Goal: Information Seeking & Learning: Find specific fact

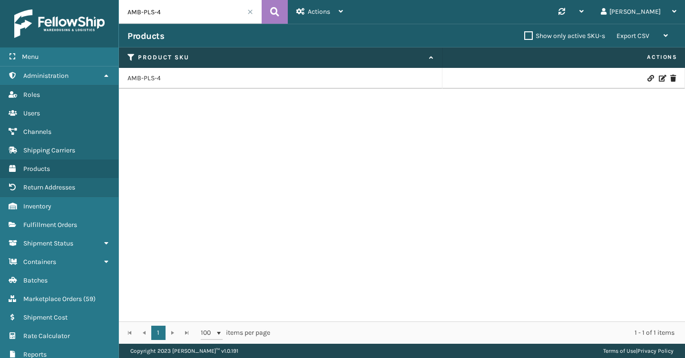
click at [250, 16] on input "AMB-PLS-4" at bounding box center [190, 12] width 143 height 24
click at [250, 14] on span at bounding box center [250, 12] width 6 height 6
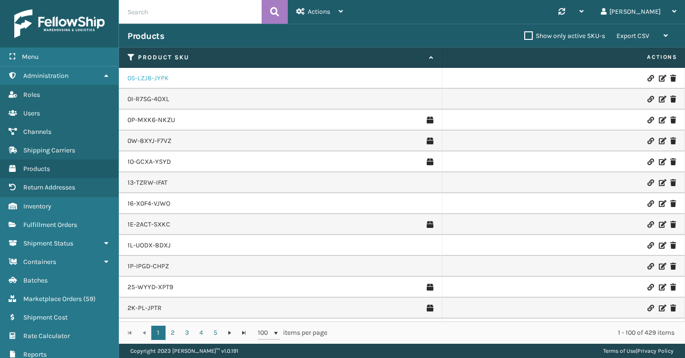
click at [137, 77] on link "05-LZJ8-JYPK" at bounding box center [147, 79] width 41 height 10
click at [37, 167] on span "Products" at bounding box center [36, 169] width 27 height 8
click at [181, 15] on input "text" at bounding box center [190, 12] width 143 height 24
paste input "BJ-4TZ9-8ISY"
type input "BJ-4TZ9-8ISY"
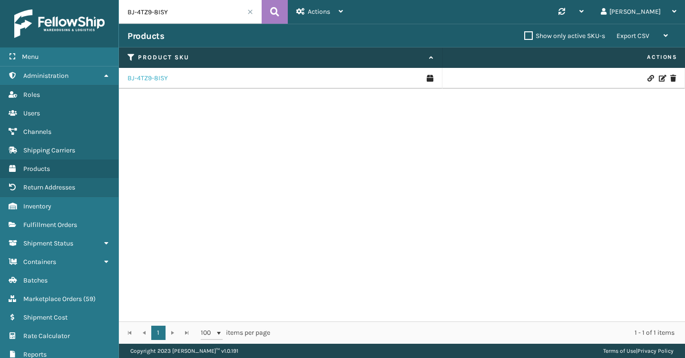
click at [154, 78] on link "BJ-4TZ9-8ISY" at bounding box center [147, 79] width 40 height 10
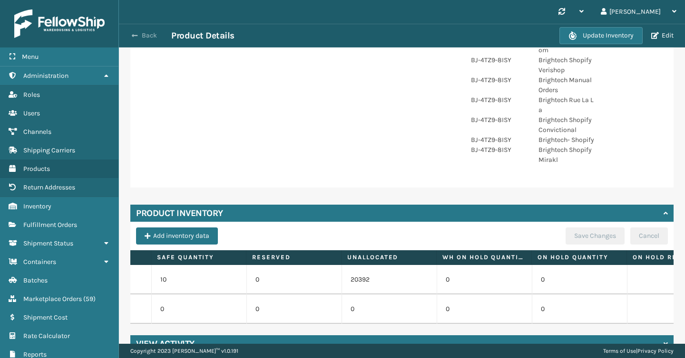
click at [139, 39] on button "Back" at bounding box center [149, 35] width 44 height 9
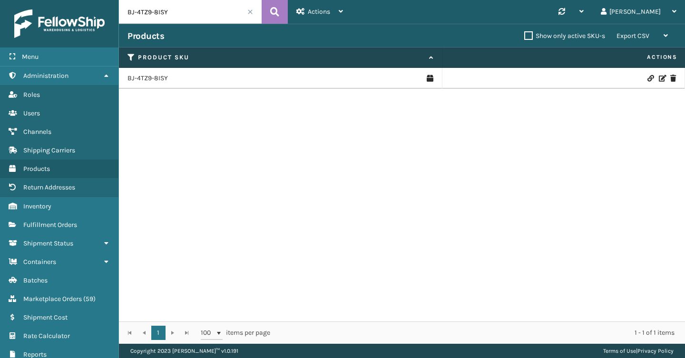
click at [191, 19] on input "BJ-4TZ9-8ISY" at bounding box center [190, 12] width 143 height 24
paste input "MU-LFS8-TN0U"
type input "MU-LFS8-TN0U"
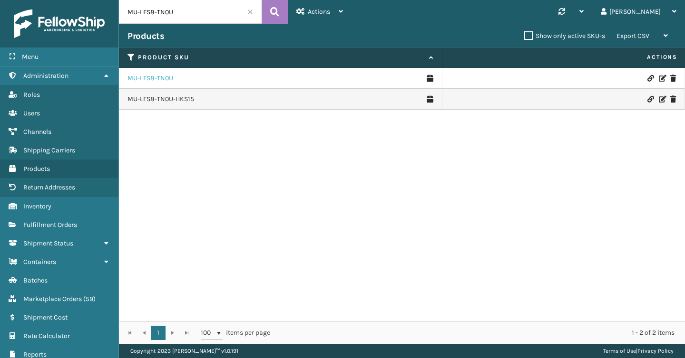
click at [162, 77] on link "MU-LFS8-TN0U" at bounding box center [150, 79] width 46 height 10
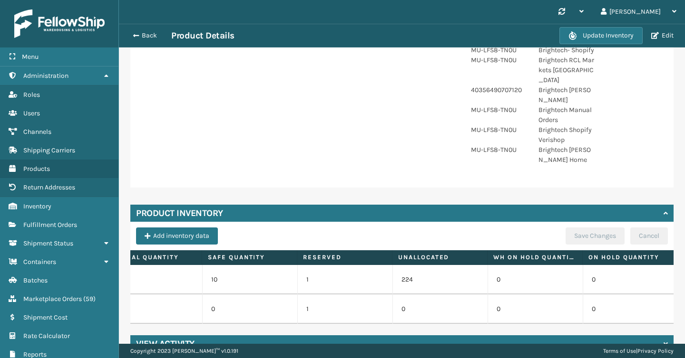
scroll to position [0, 129]
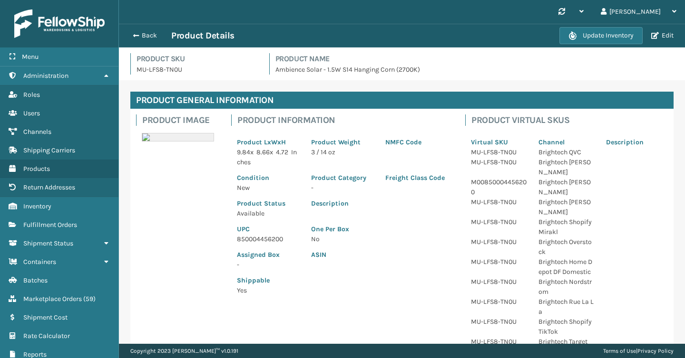
click at [148, 31] on div "Back Product Details" at bounding box center [343, 35] width 432 height 11
click at [148, 31] on button "Back" at bounding box center [149, 35] width 44 height 9
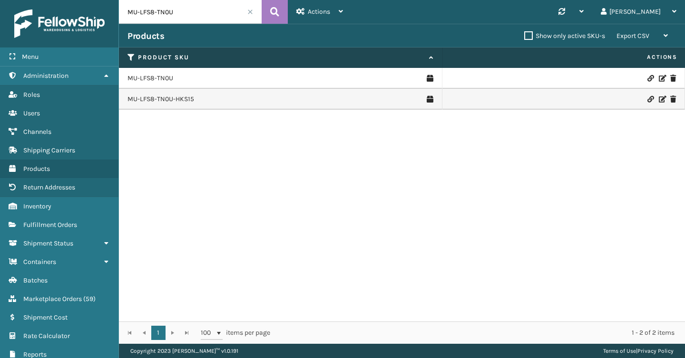
click at [201, 8] on input "MU-LFS8-TN0U" at bounding box center [190, 12] width 143 height 24
paste input "TL-ASPN"
type input "TL-ASPN"
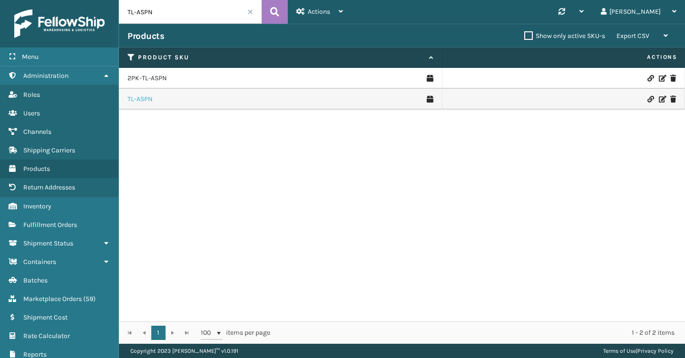
click at [142, 98] on link "TL-ASPN" at bounding box center [139, 100] width 25 height 10
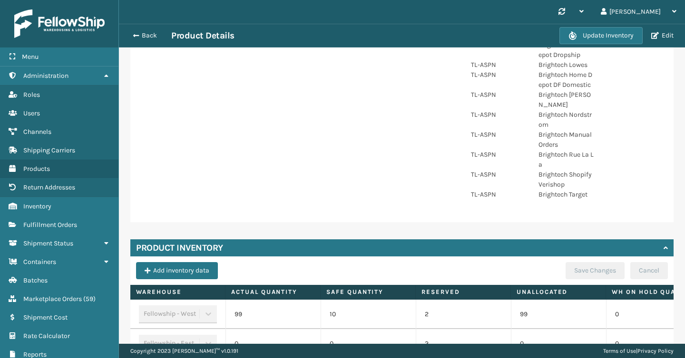
scroll to position [472, 0]
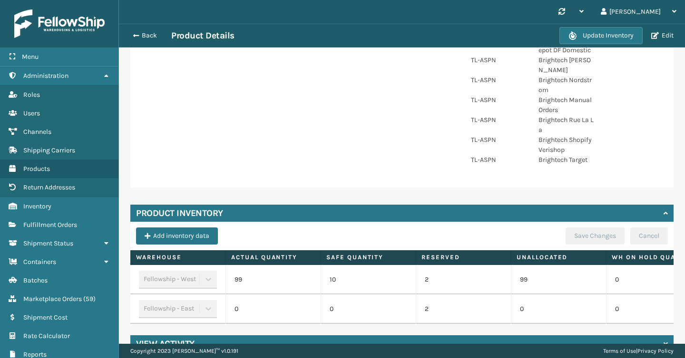
click at [274, 336] on div "View Activity" at bounding box center [401, 344] width 543 height 17
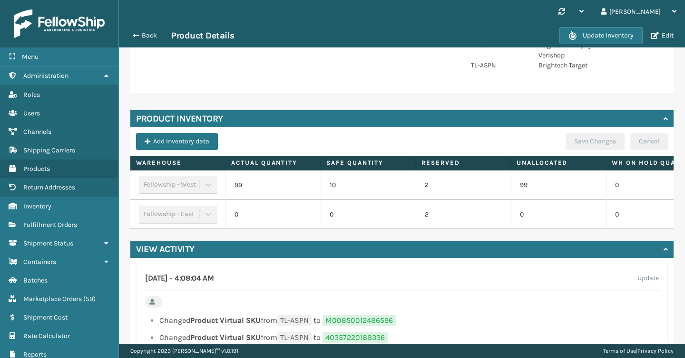
click at [273, 241] on div "View Activity" at bounding box center [401, 249] width 543 height 17
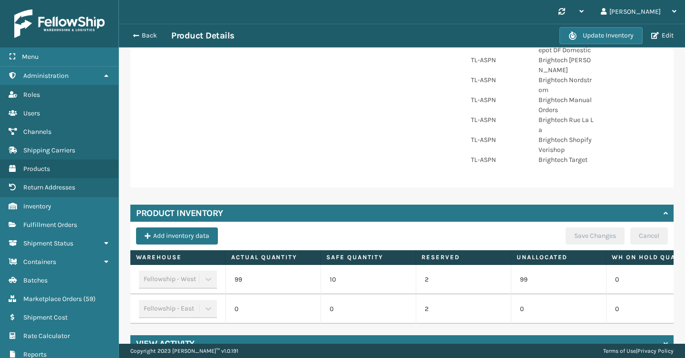
click at [281, 336] on div "View Activity" at bounding box center [401, 344] width 543 height 17
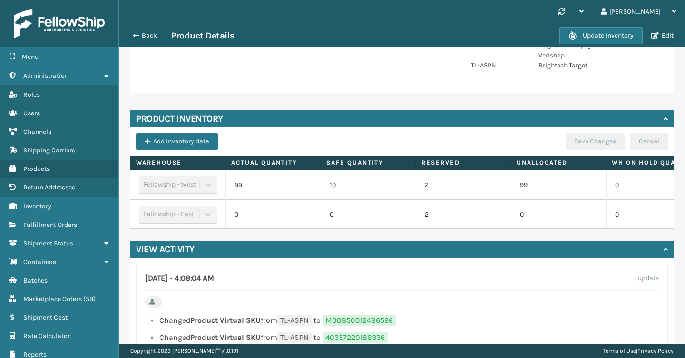
click at [288, 241] on div "View Activity" at bounding box center [401, 249] width 543 height 17
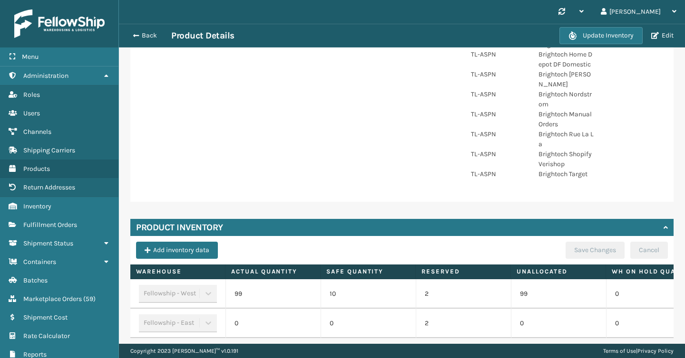
scroll to position [472, 0]
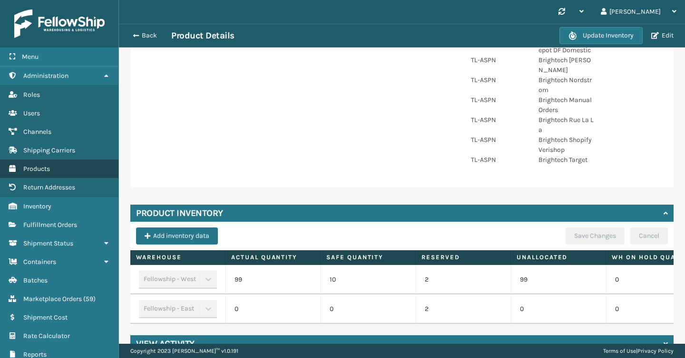
click at [57, 165] on link "Products" at bounding box center [59, 169] width 118 height 19
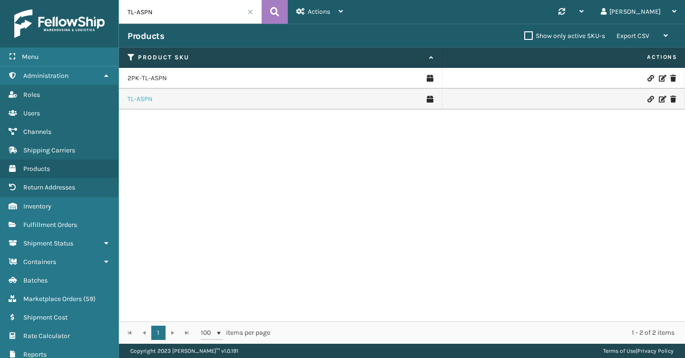
click at [134, 96] on link "TL-ASPN" at bounding box center [139, 100] width 25 height 10
